Goal: Check status: Check status

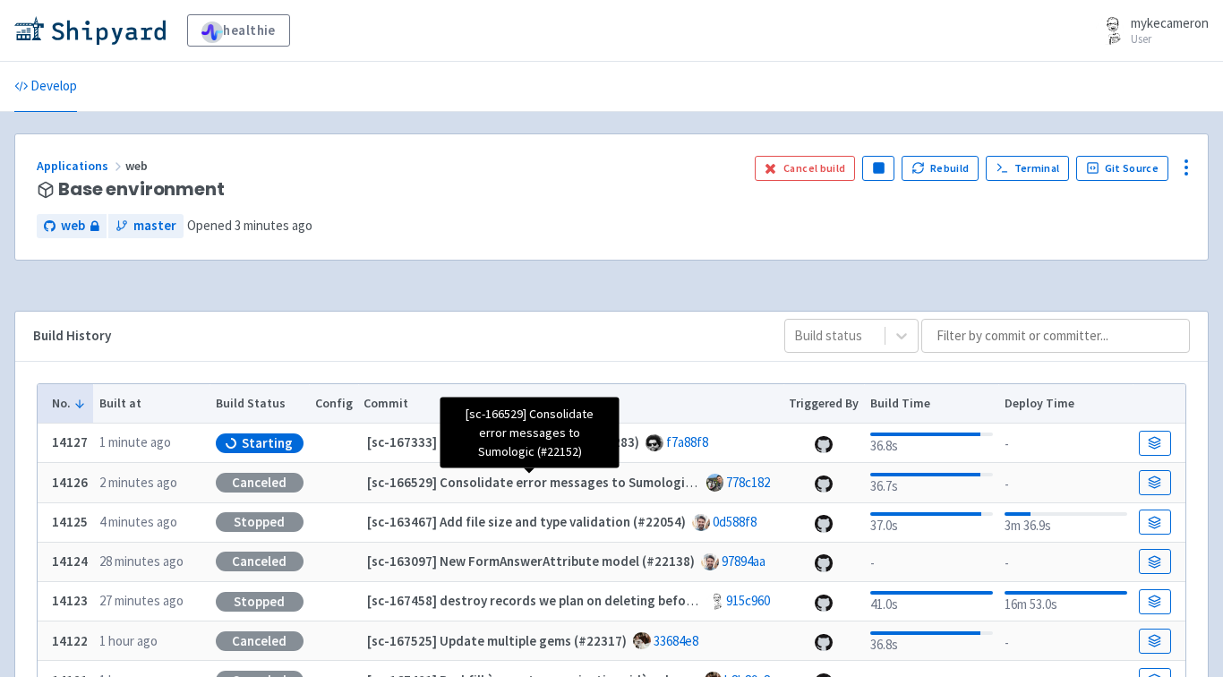
scroll to position [4, 0]
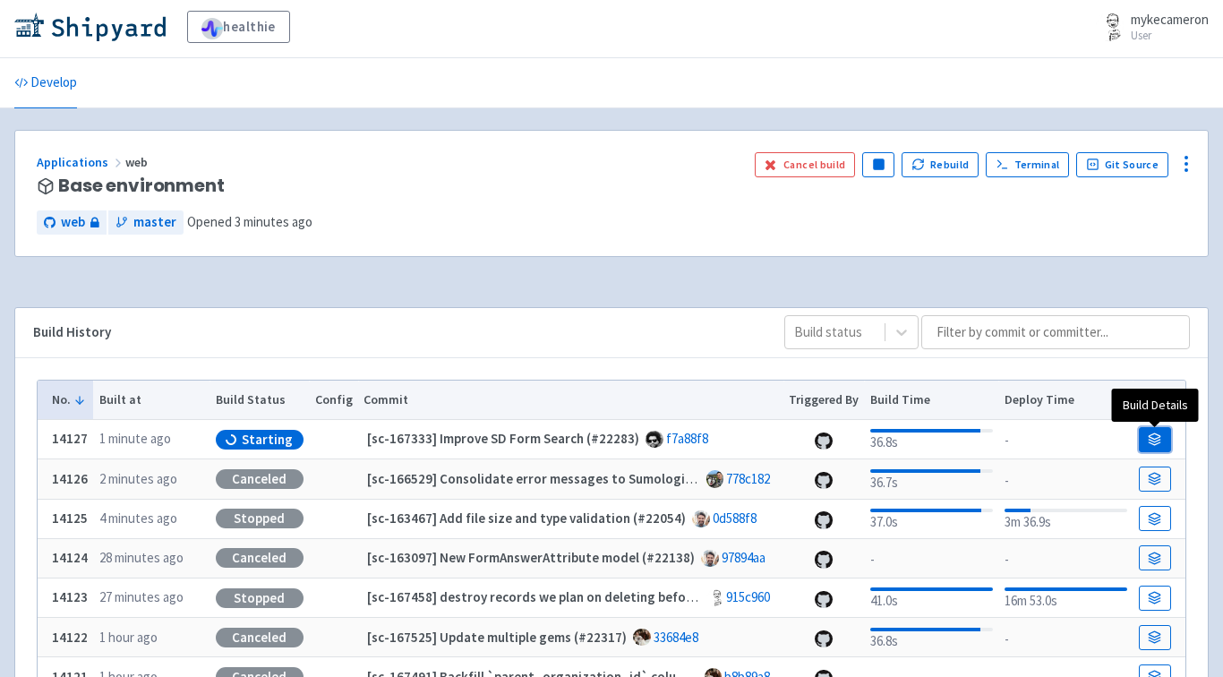
click at [1154, 444] on icon at bounding box center [1154, 439] width 13 height 13
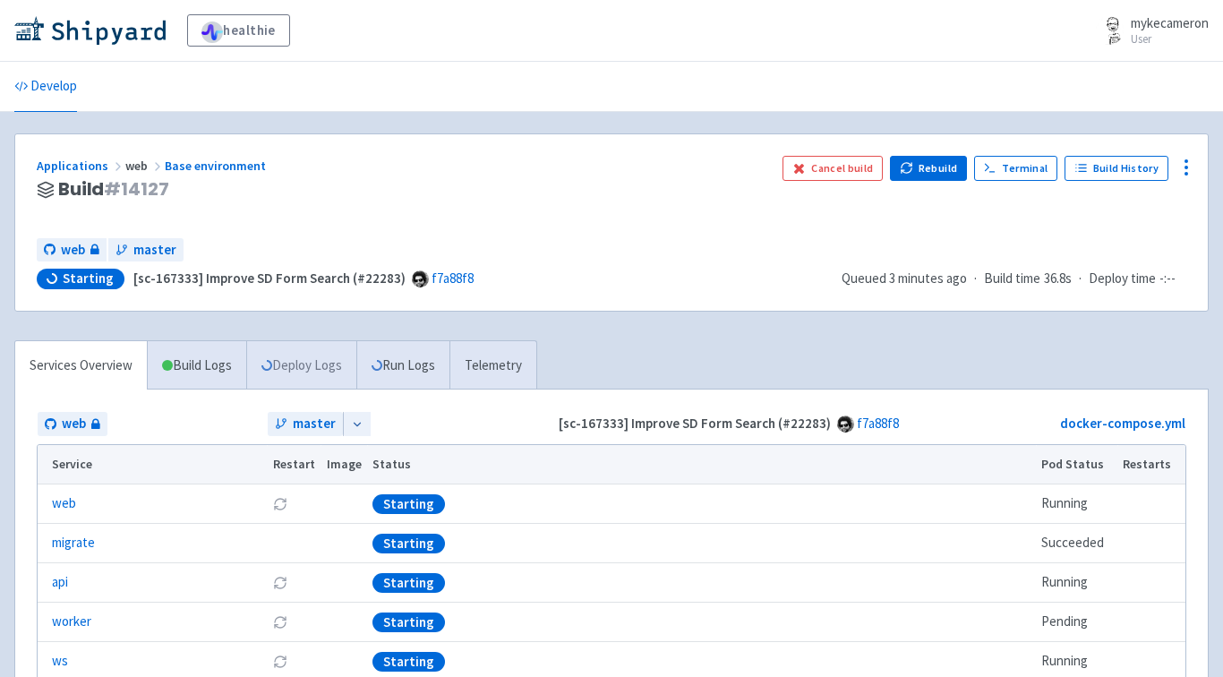
click at [304, 352] on link "Deploy Logs" at bounding box center [301, 365] width 110 height 49
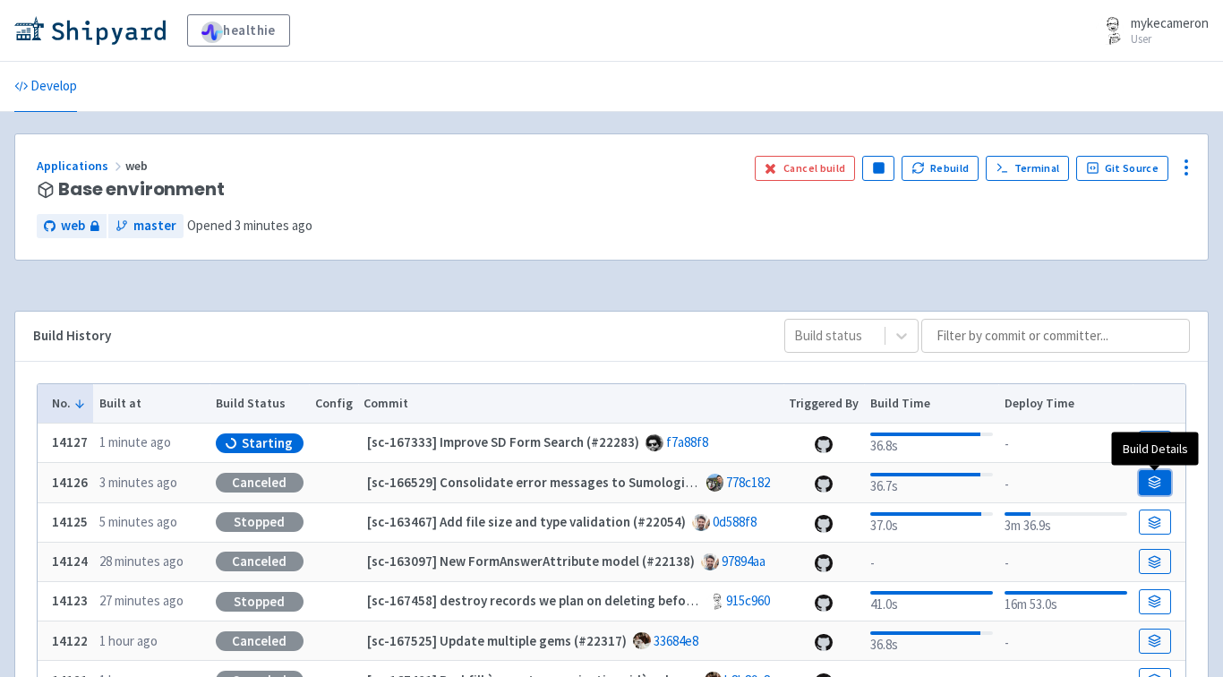
click at [1147, 475] on link at bounding box center [1155, 482] width 32 height 25
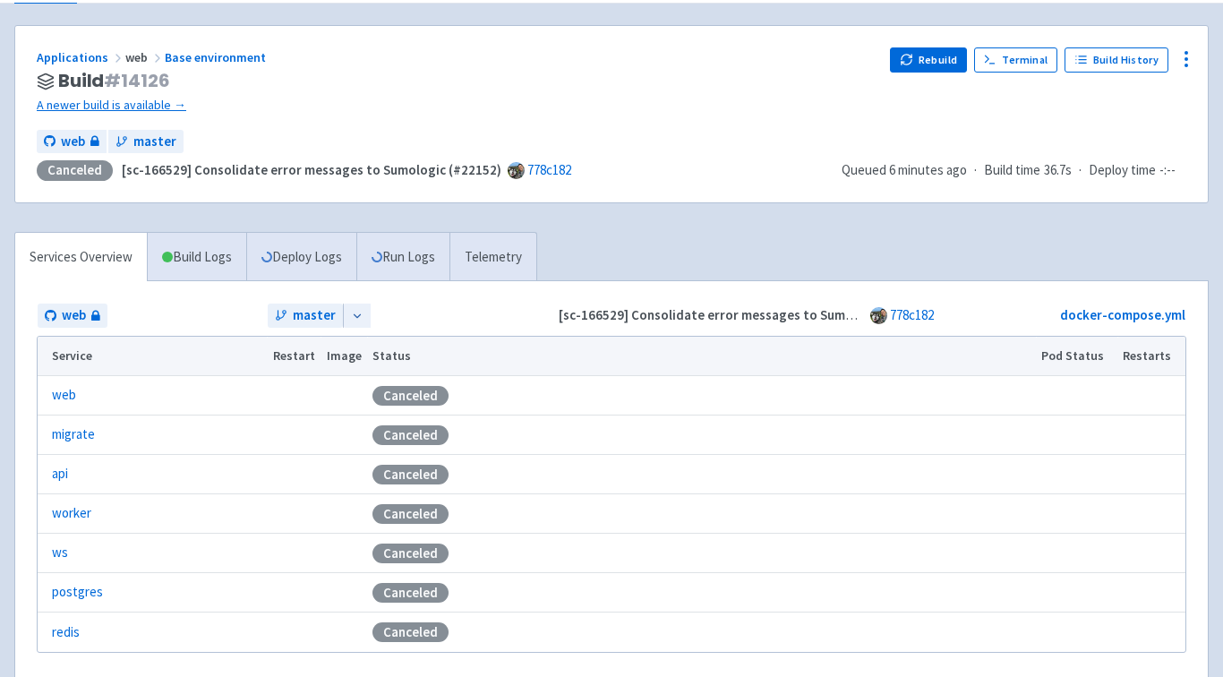
scroll to position [126, 0]
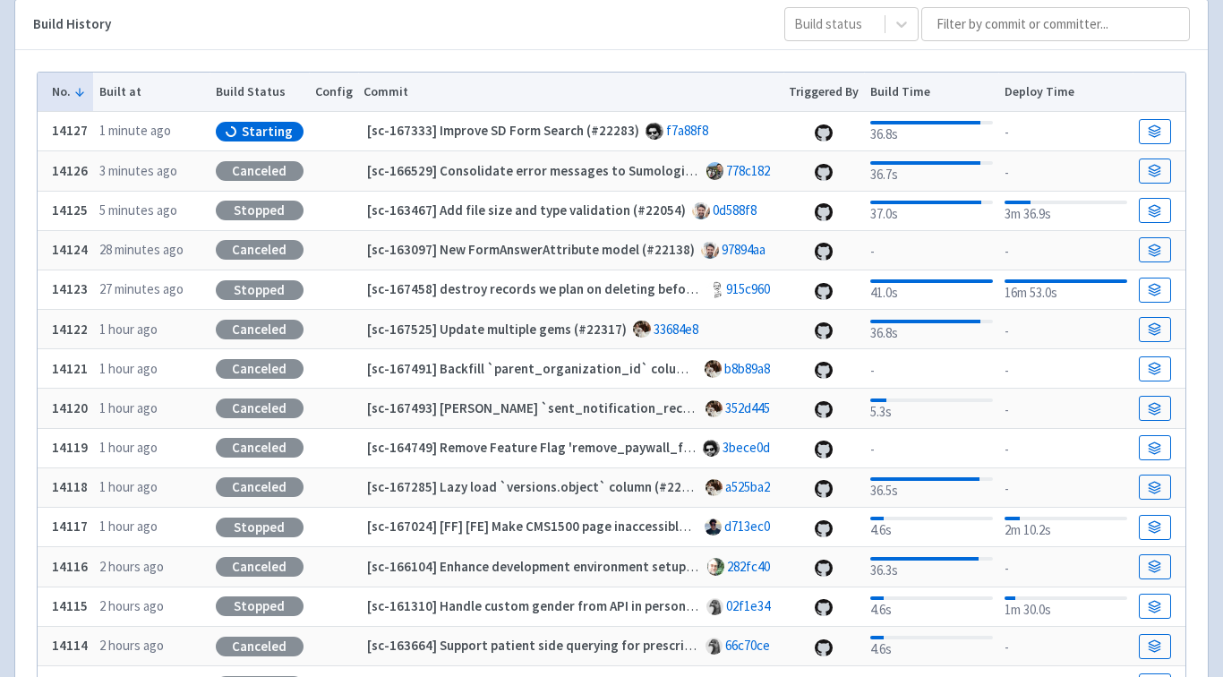
scroll to position [510, 0]
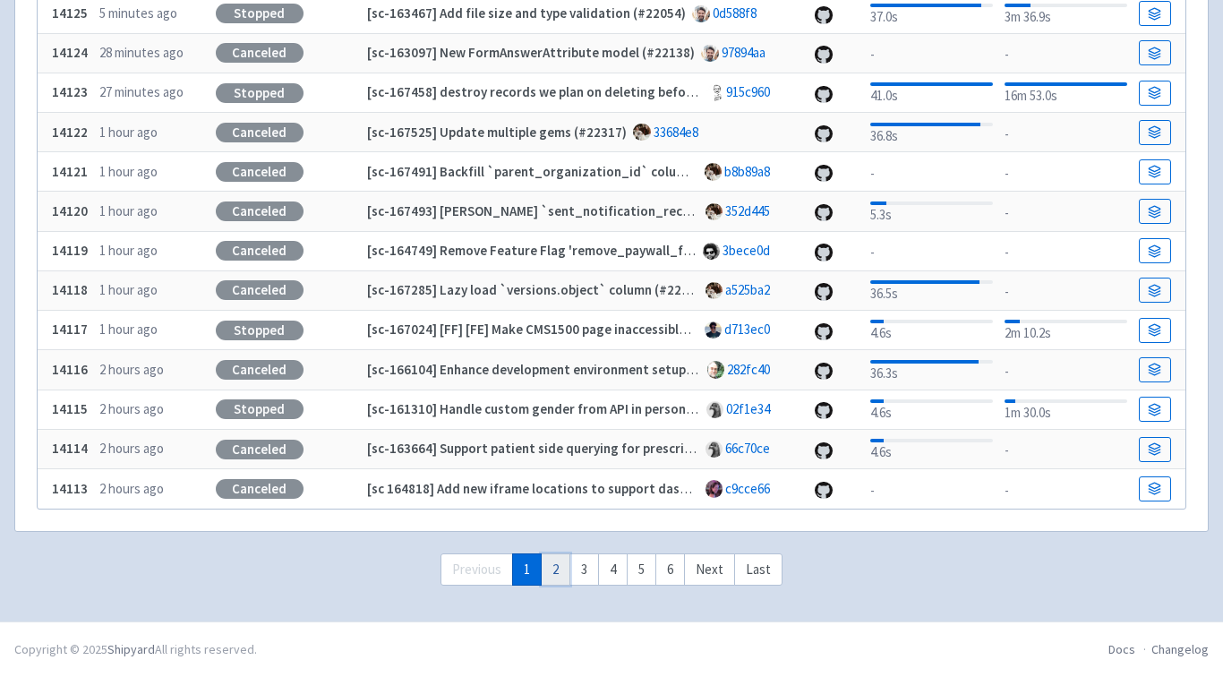
click at [550, 567] on link "2" at bounding box center [556, 569] width 30 height 33
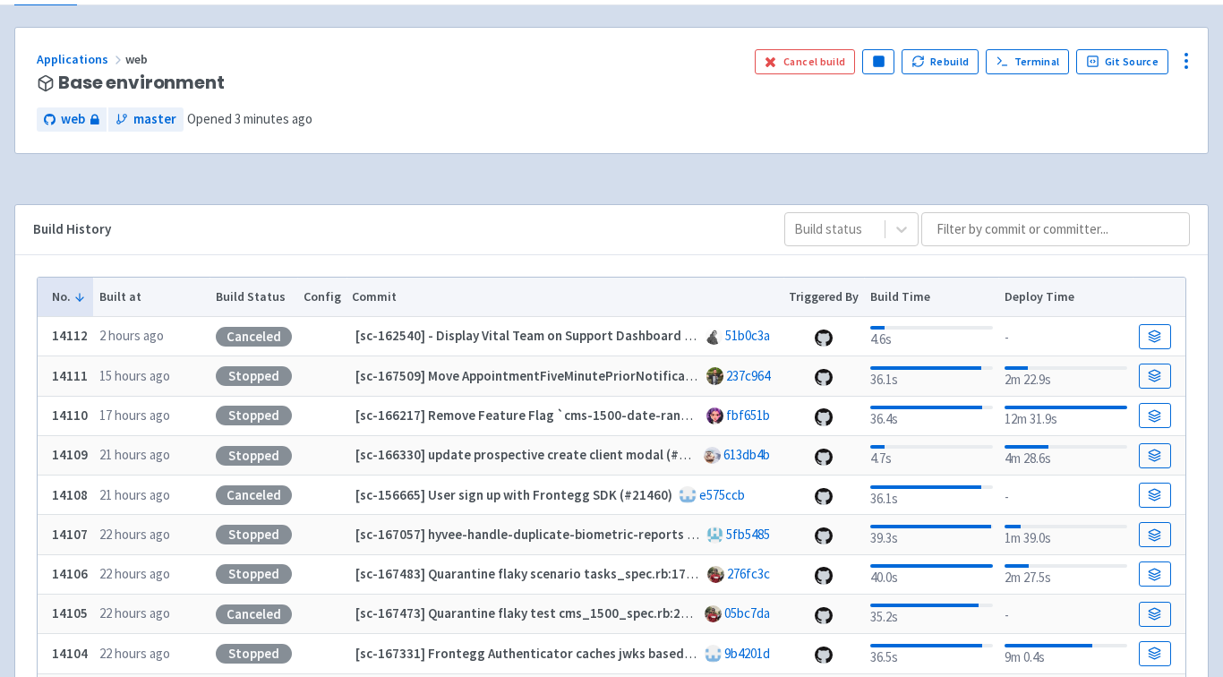
scroll to position [0, 0]
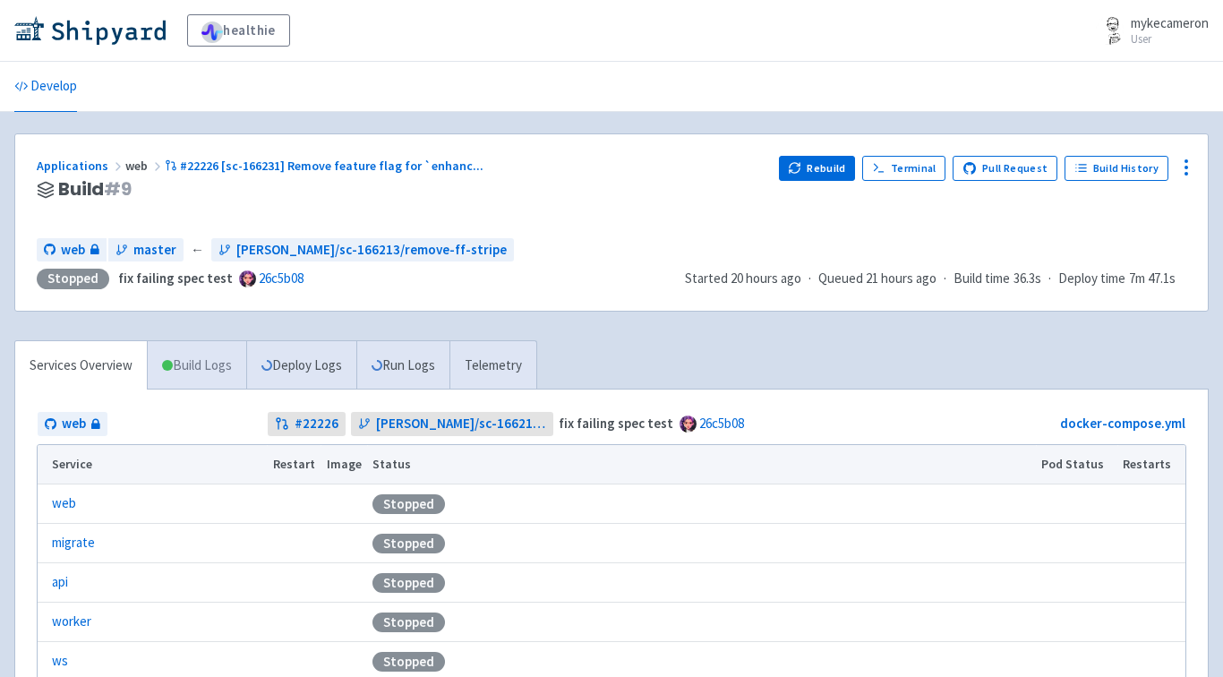
click at [210, 362] on link "Build Logs" at bounding box center [197, 365] width 99 height 49
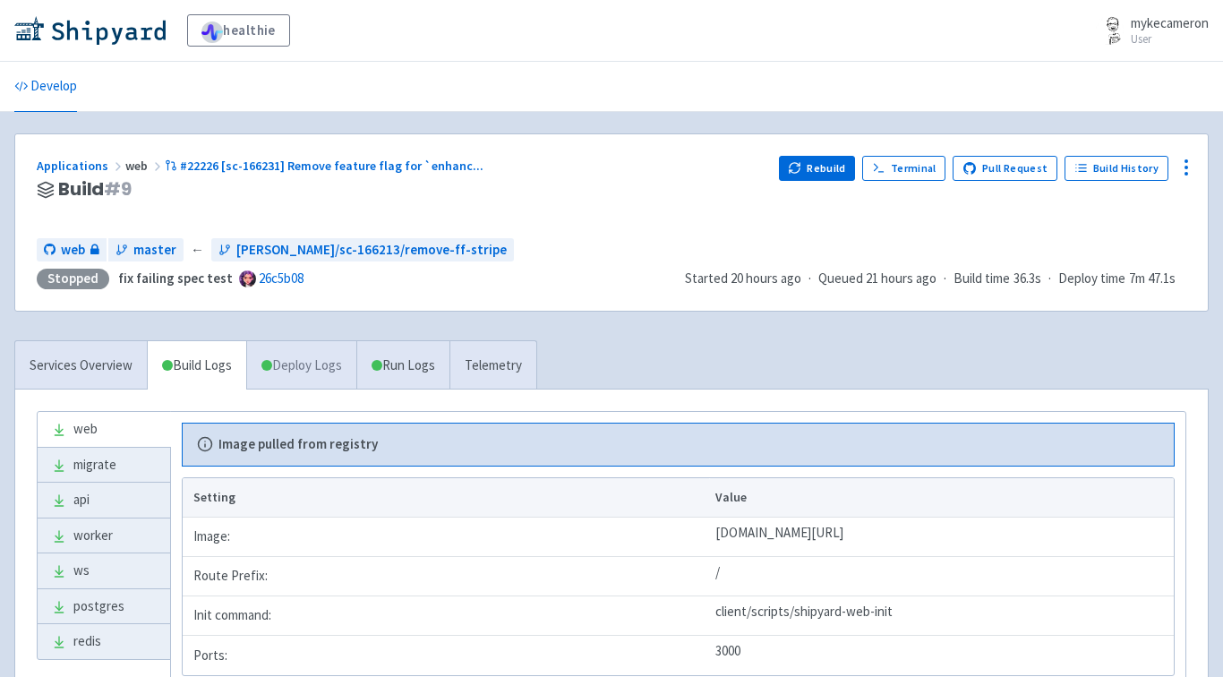
click at [283, 356] on link "Deploy Logs" at bounding box center [301, 365] width 110 height 49
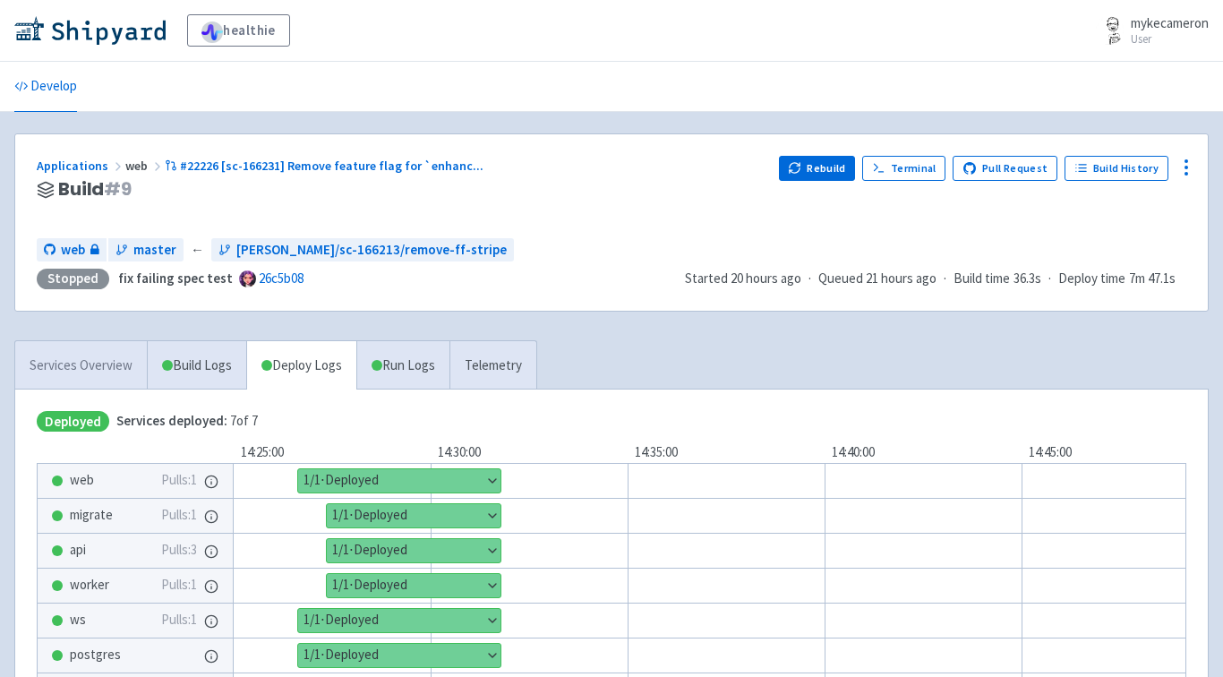
click at [91, 373] on link "Services Overview" at bounding box center [81, 365] width 132 height 49
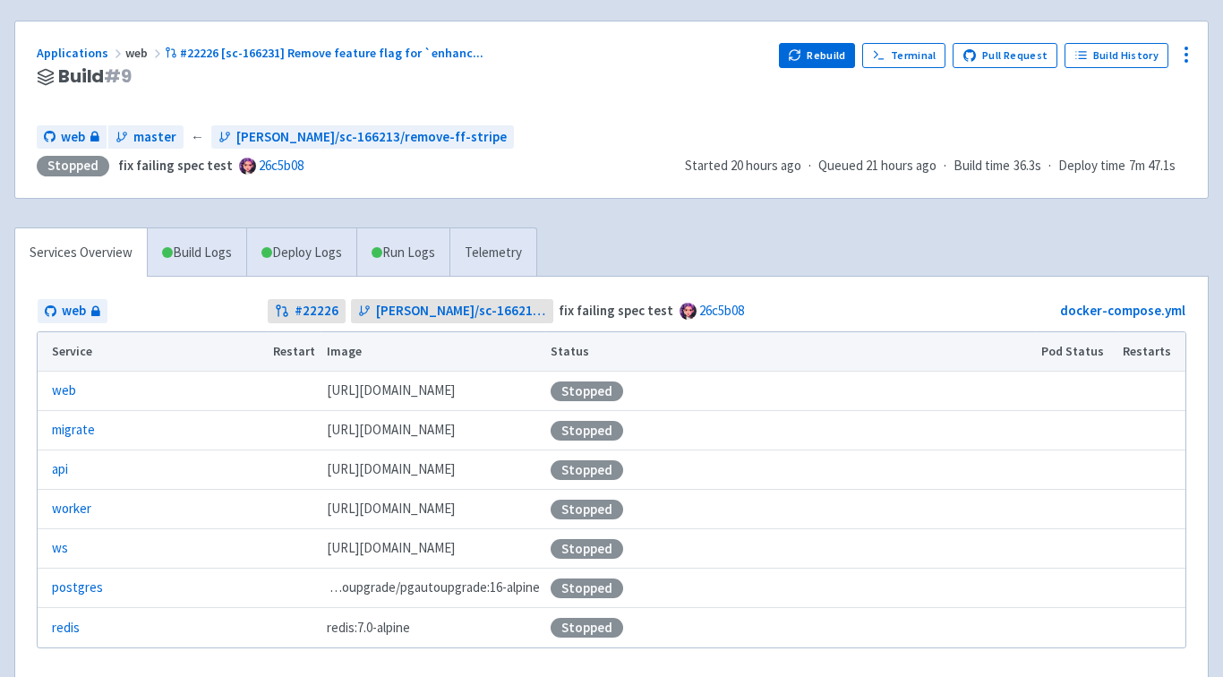
scroll to position [107, 0]
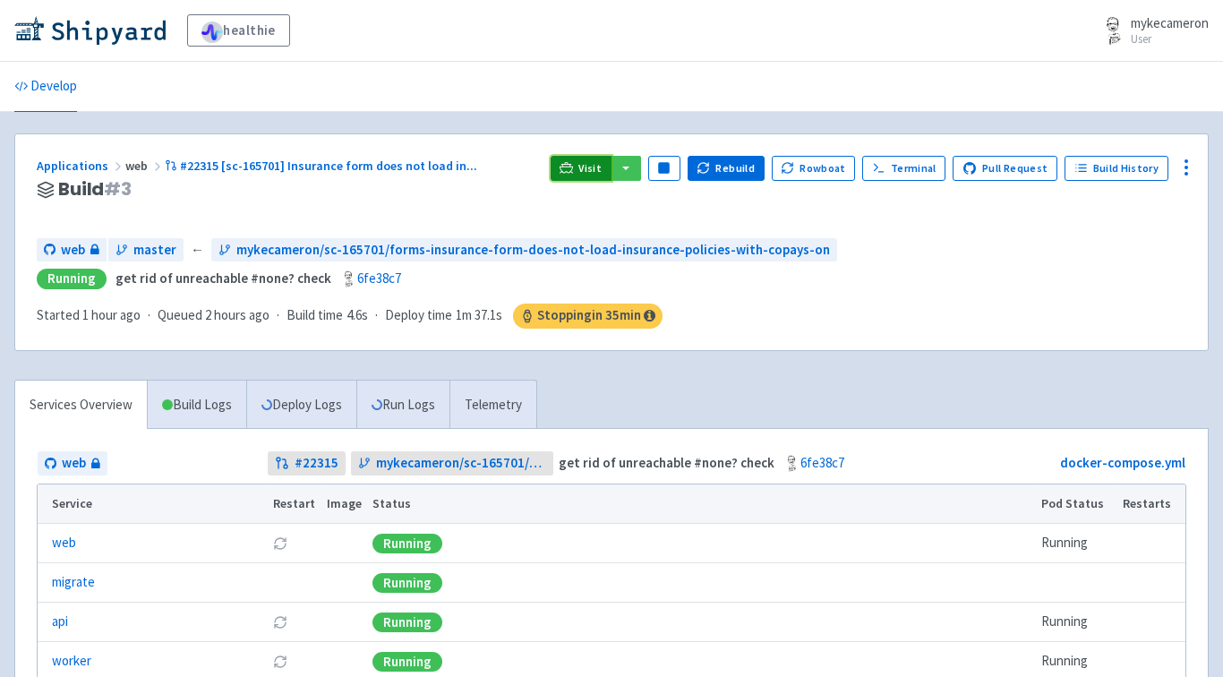
click at [602, 167] on span "Visit" at bounding box center [590, 168] width 23 height 14
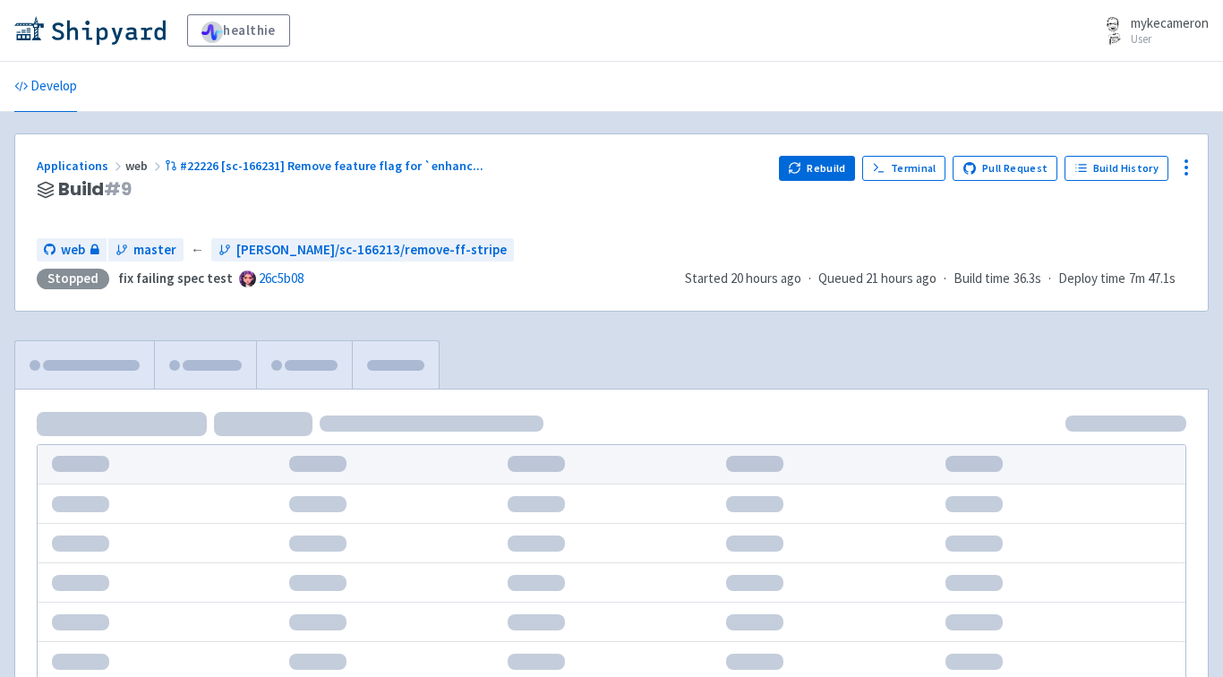
scroll to position [107, 0]
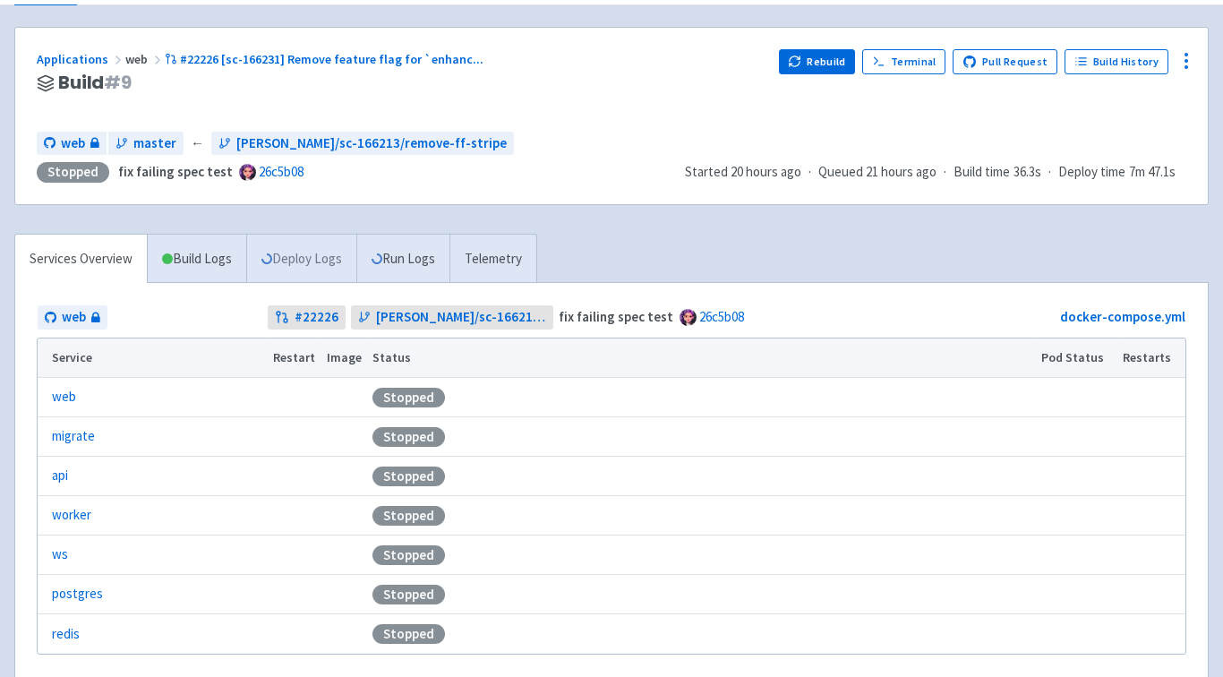
click at [296, 261] on link "Deploy Logs" at bounding box center [301, 259] width 110 height 49
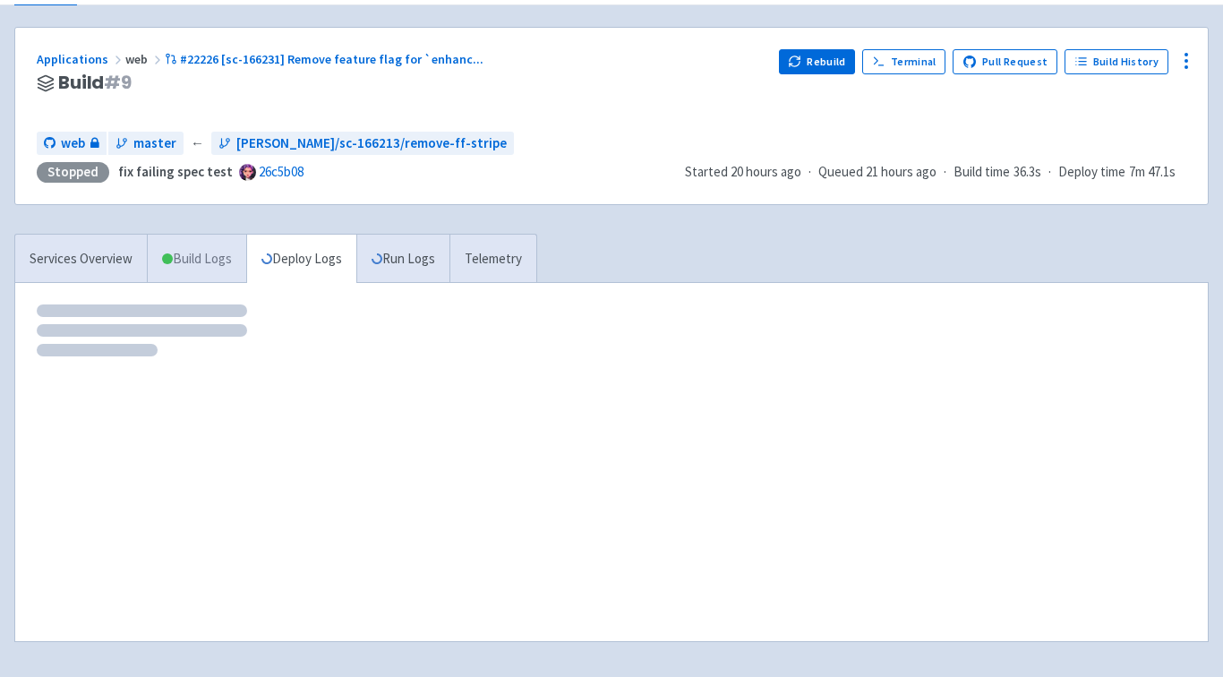
click at [209, 266] on link "Build Logs" at bounding box center [197, 259] width 99 height 49
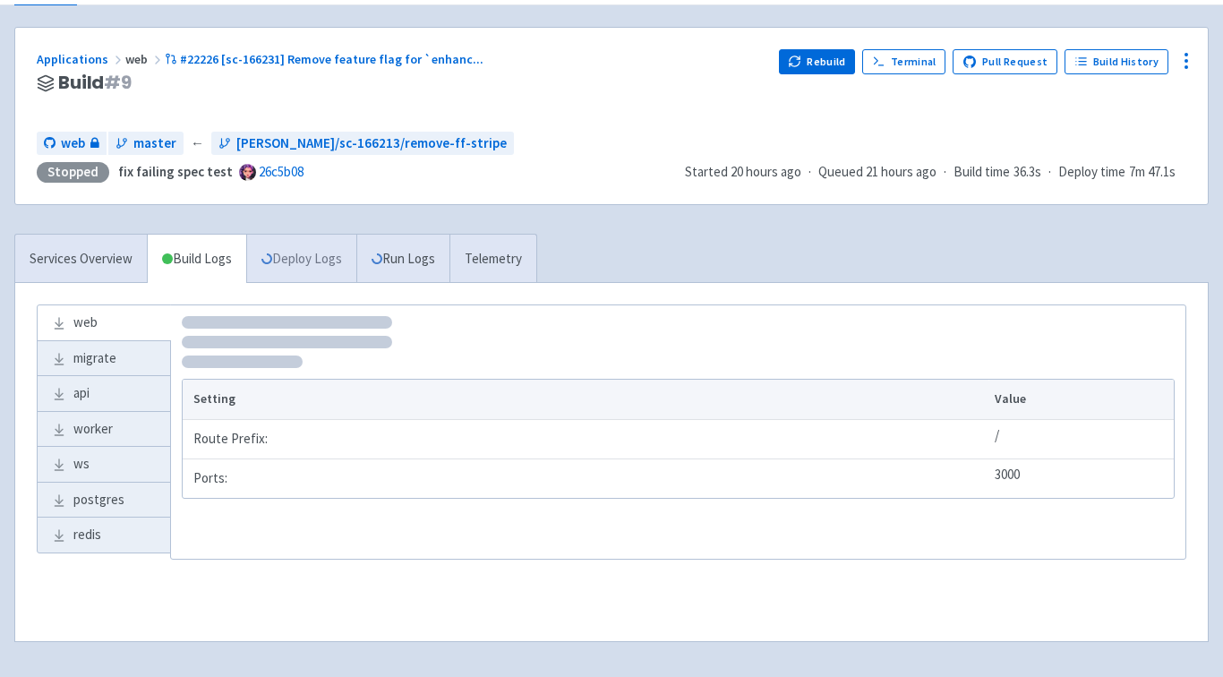
click at [310, 260] on link "Deploy Logs" at bounding box center [301, 259] width 110 height 49
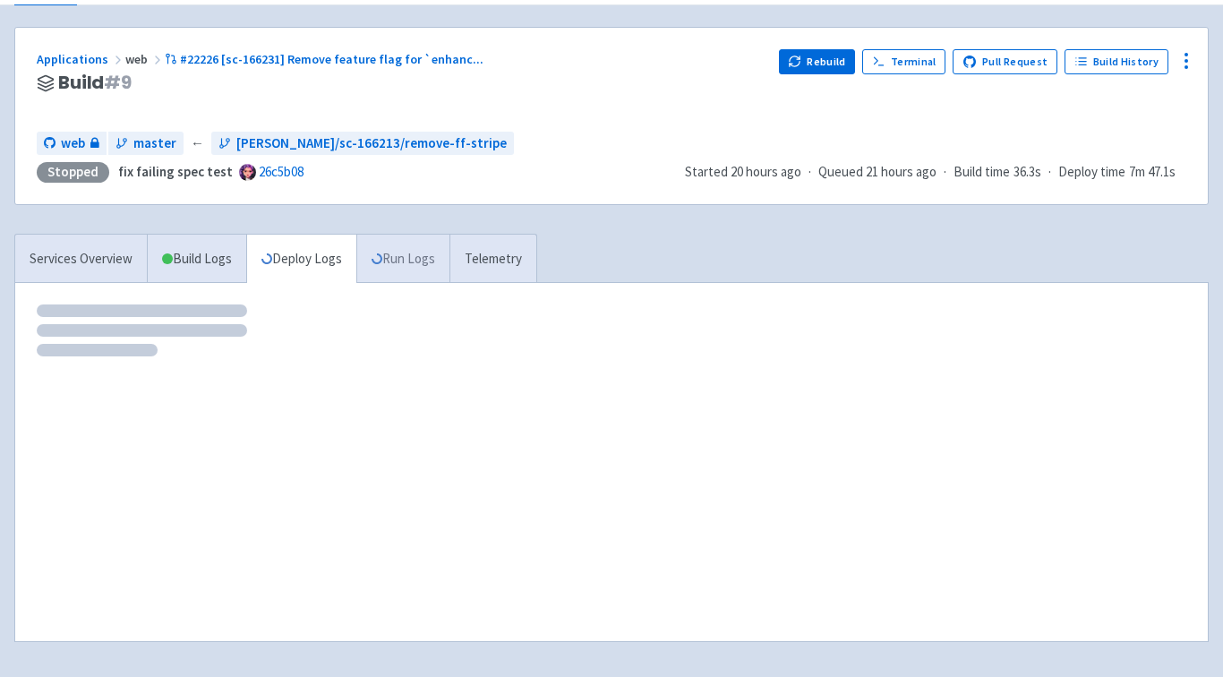
click at [427, 253] on link "Run Logs" at bounding box center [402, 259] width 93 height 49
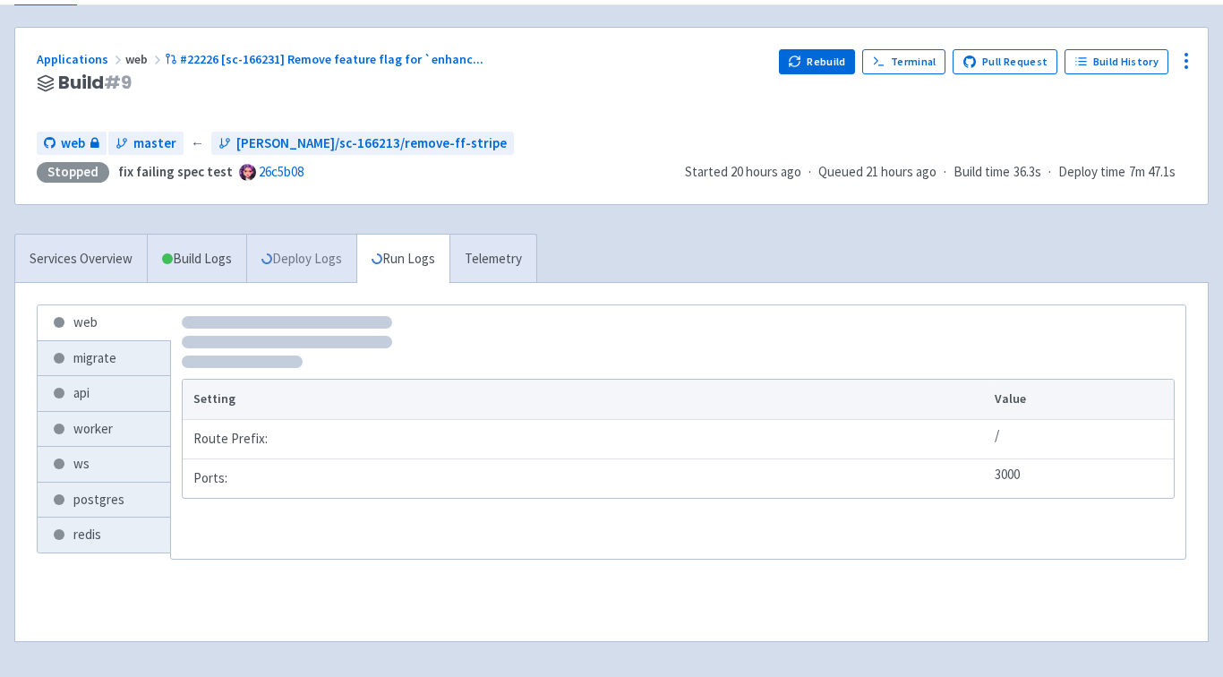
click at [285, 266] on link "Deploy Logs" at bounding box center [301, 259] width 110 height 49
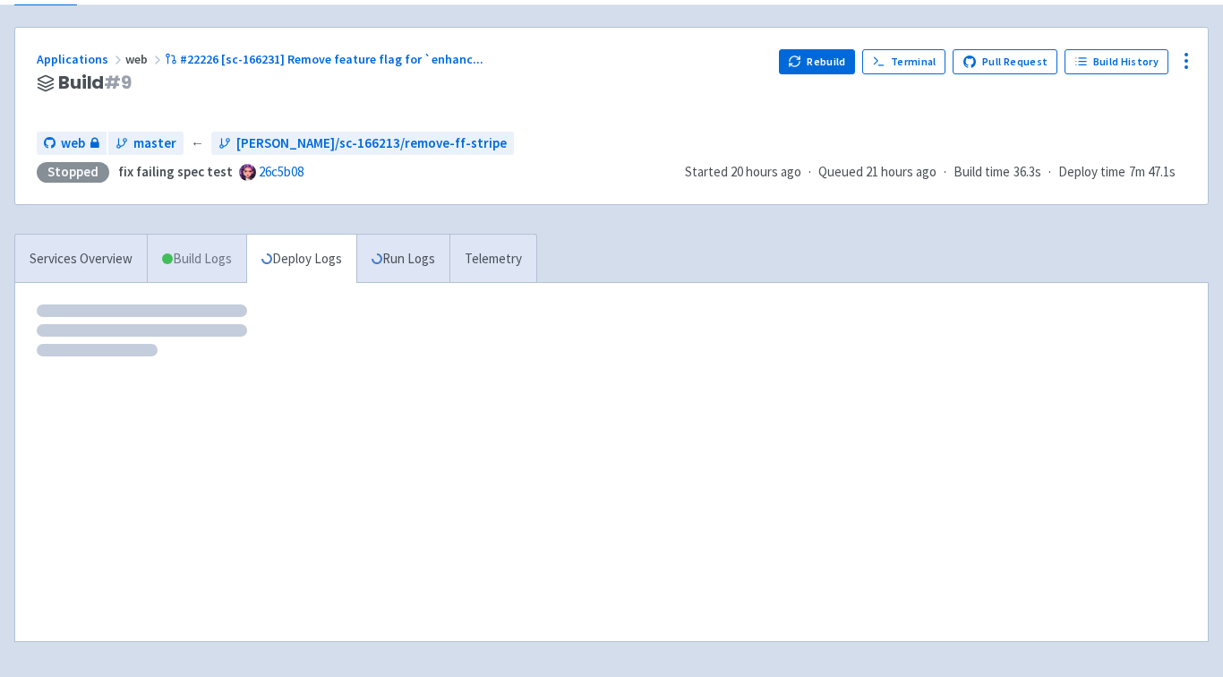
click at [240, 271] on link "Build Logs" at bounding box center [197, 259] width 99 height 49
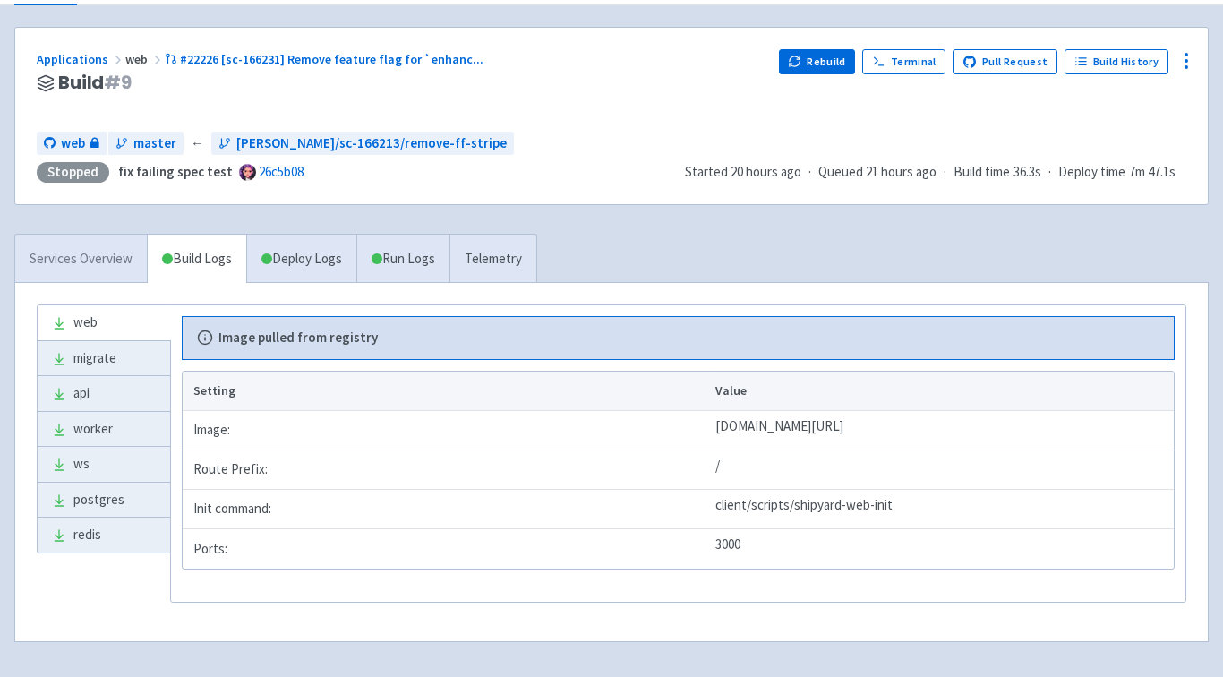
click at [116, 261] on link "Services Overview" at bounding box center [81, 259] width 132 height 49
